Goal: Task Accomplishment & Management: Complete application form

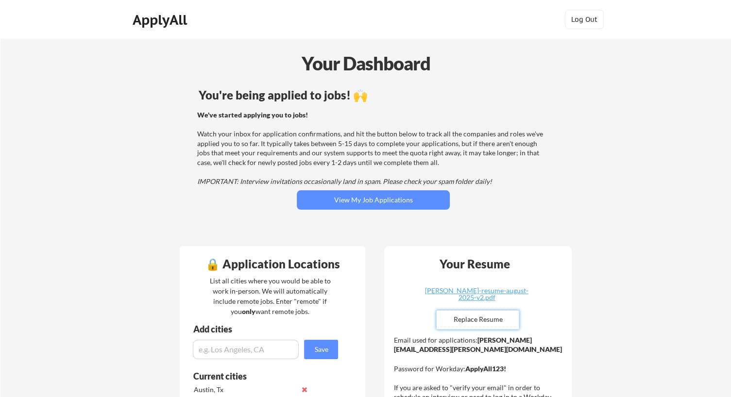
click at [488, 320] on input "file" at bounding box center [477, 320] width 82 height 18
type input "C:\fakepath\[PERSON_NAME] 2025_v4.pdf"
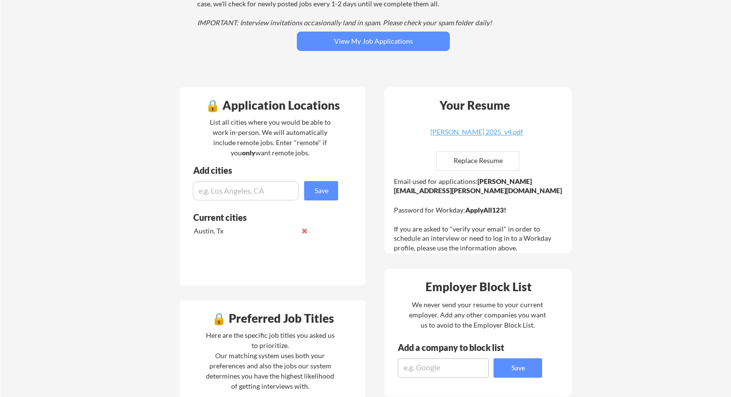
scroll to position [136, 0]
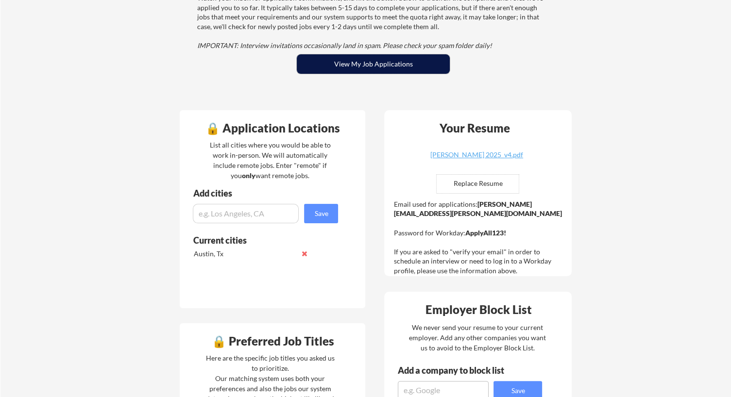
click at [385, 57] on button "View My Job Applications" at bounding box center [373, 63] width 153 height 19
